Goal: Find specific fact: Find specific fact

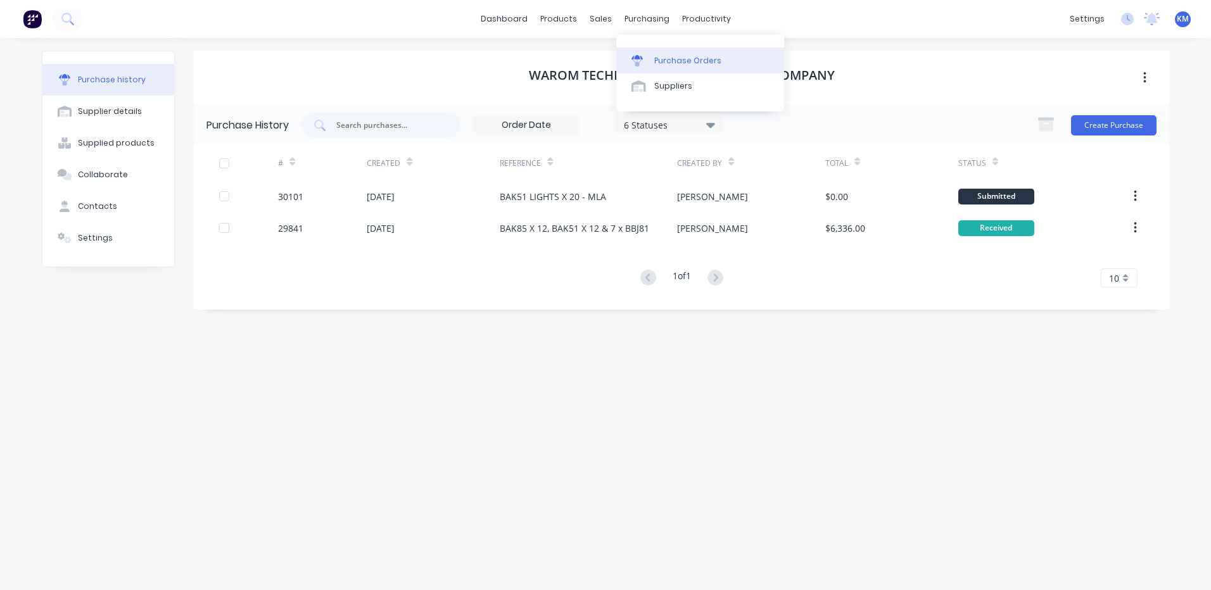
drag, startPoint x: 650, startPoint y: 60, endPoint x: 633, endPoint y: 60, distance: 17.7
click at [650, 60] on link "Purchase Orders" at bounding box center [700, 59] width 168 height 25
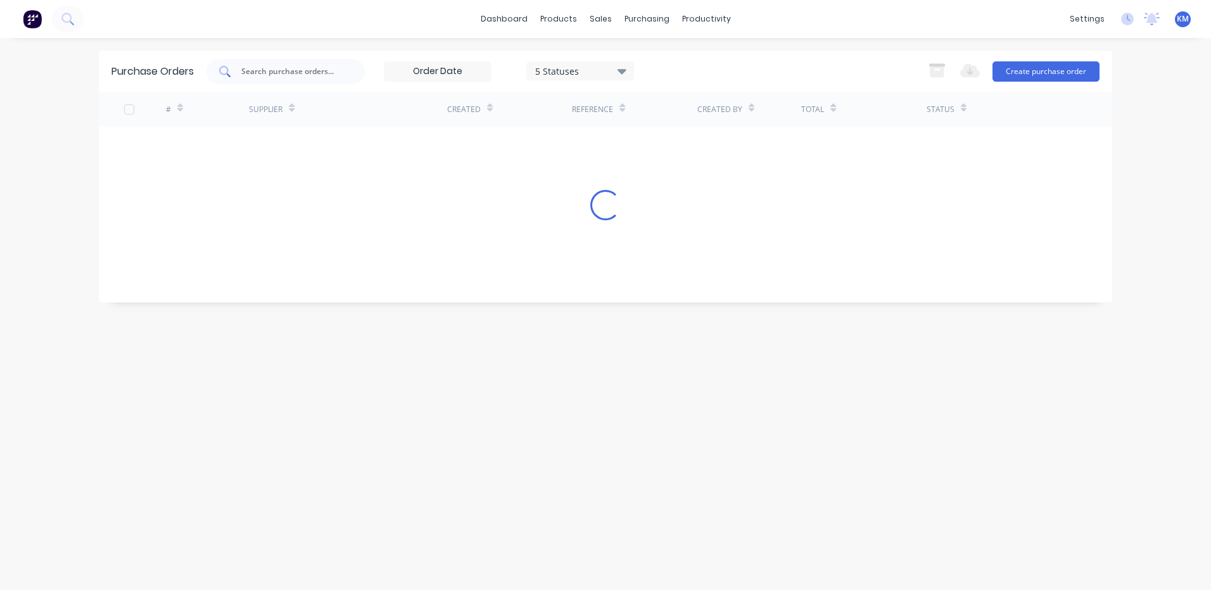
click at [284, 70] on input "text" at bounding box center [292, 71] width 105 height 13
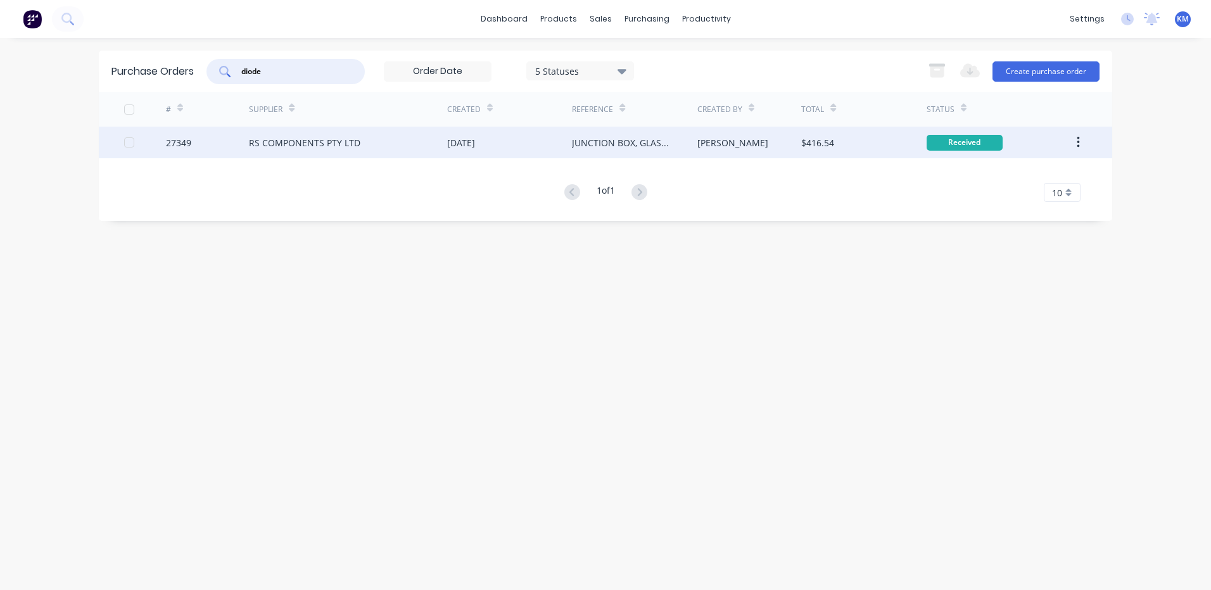
type input "diode"
click at [465, 160] on div "# Supplier Created Reference Created By Total Status 27349 RS COMPONENTS PTY LT…" at bounding box center [605, 147] width 1013 height 110
click at [473, 145] on div "[DATE]" at bounding box center [461, 142] width 28 height 13
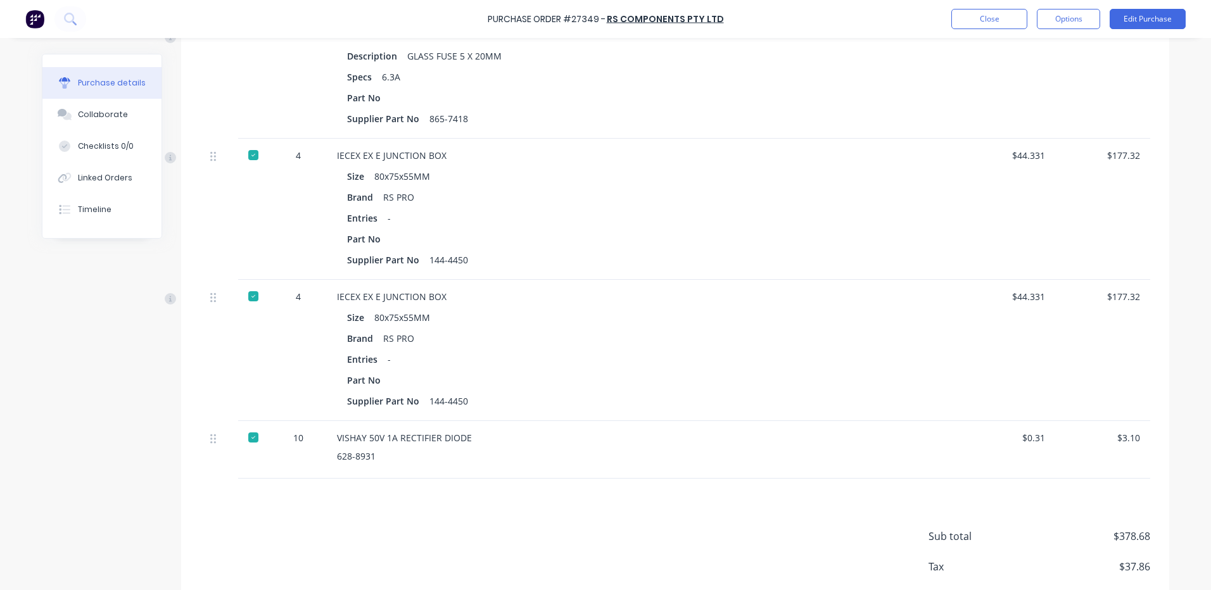
scroll to position [436, 0]
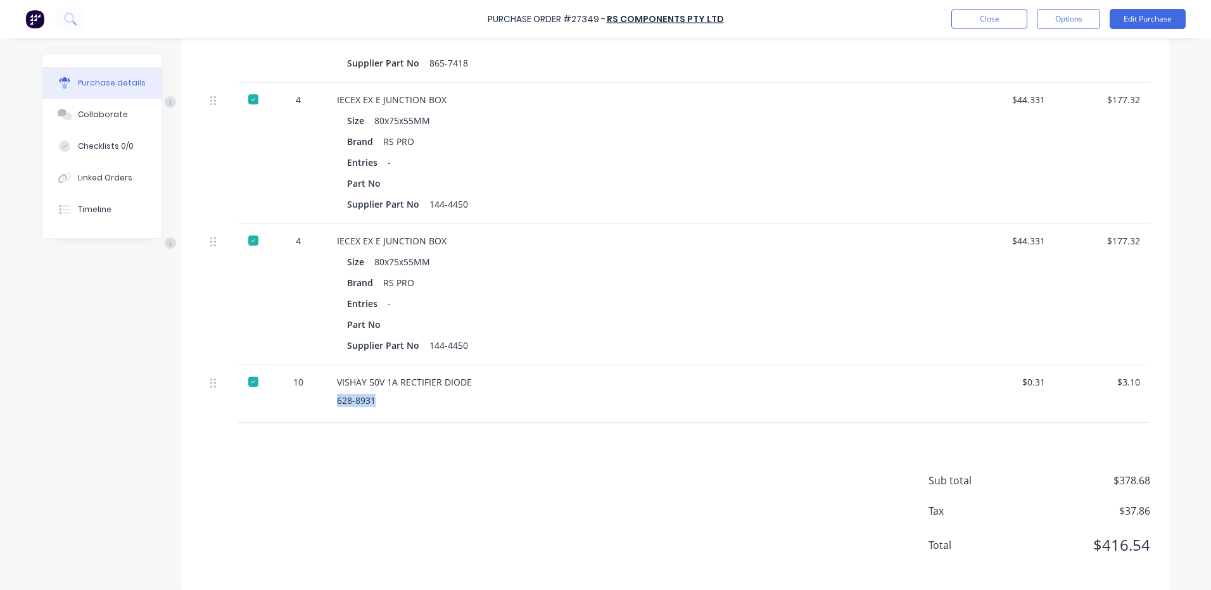
drag, startPoint x: 369, startPoint y: 387, endPoint x: 332, endPoint y: 388, distance: 36.7
click at [337, 394] on div "628-8931" at bounding box center [643, 400] width 613 height 13
copy div "628-8931"
